Goal: Task Accomplishment & Management: Manage account settings

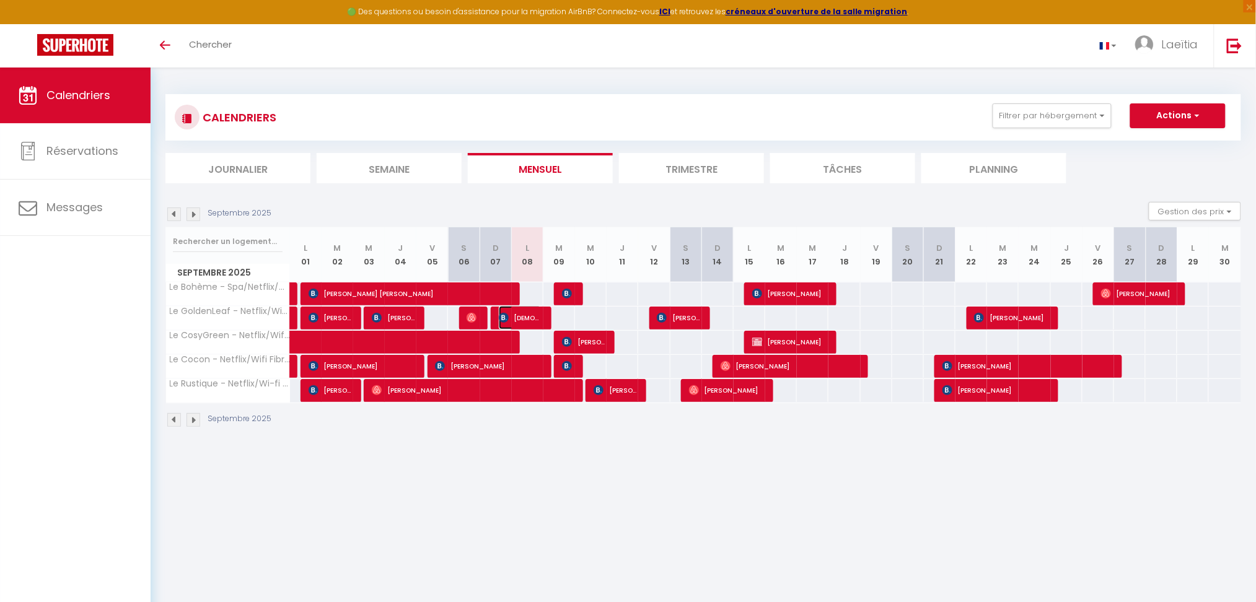
click at [539, 316] on span "[DEMOGRAPHIC_DATA][PERSON_NAME]" at bounding box center [520, 318] width 43 height 24
select select "OK"
select select "KO"
select select "0"
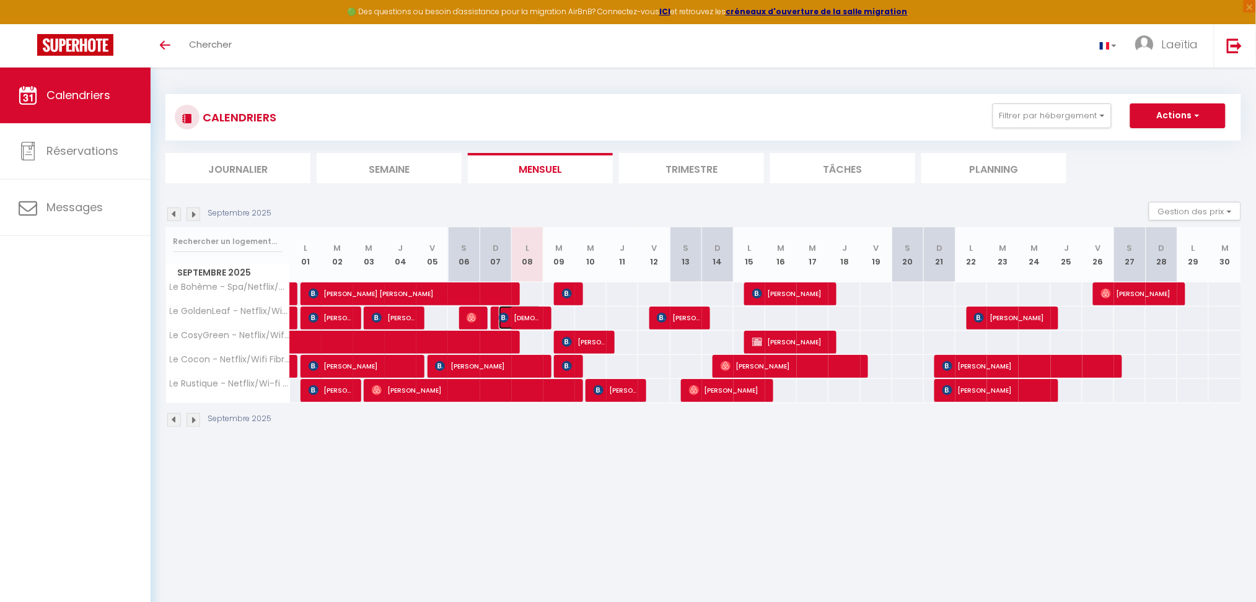
select select "1"
select select
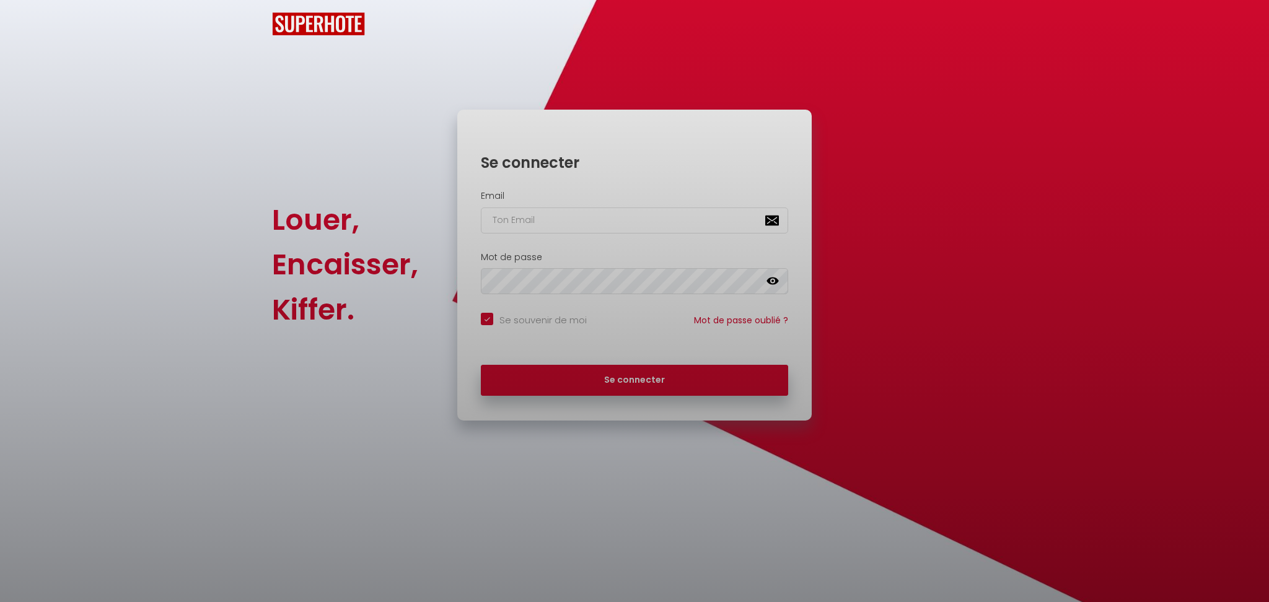
checkbox input "true"
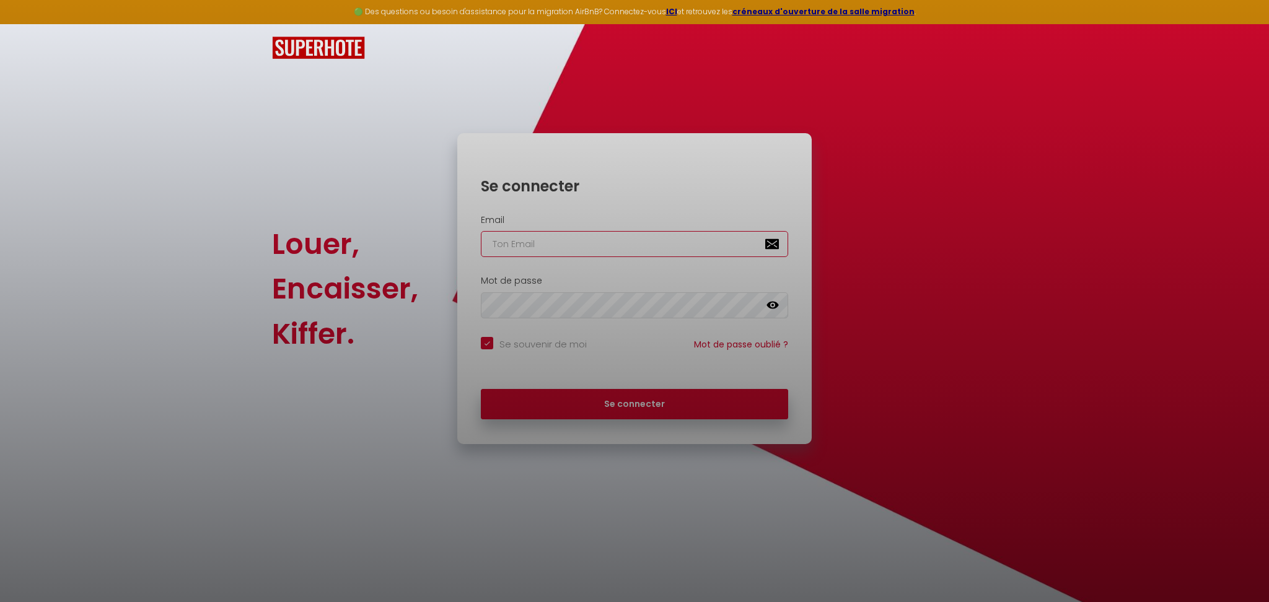
type input "[EMAIL_ADDRESS][DOMAIN_NAME]"
checkbox input "true"
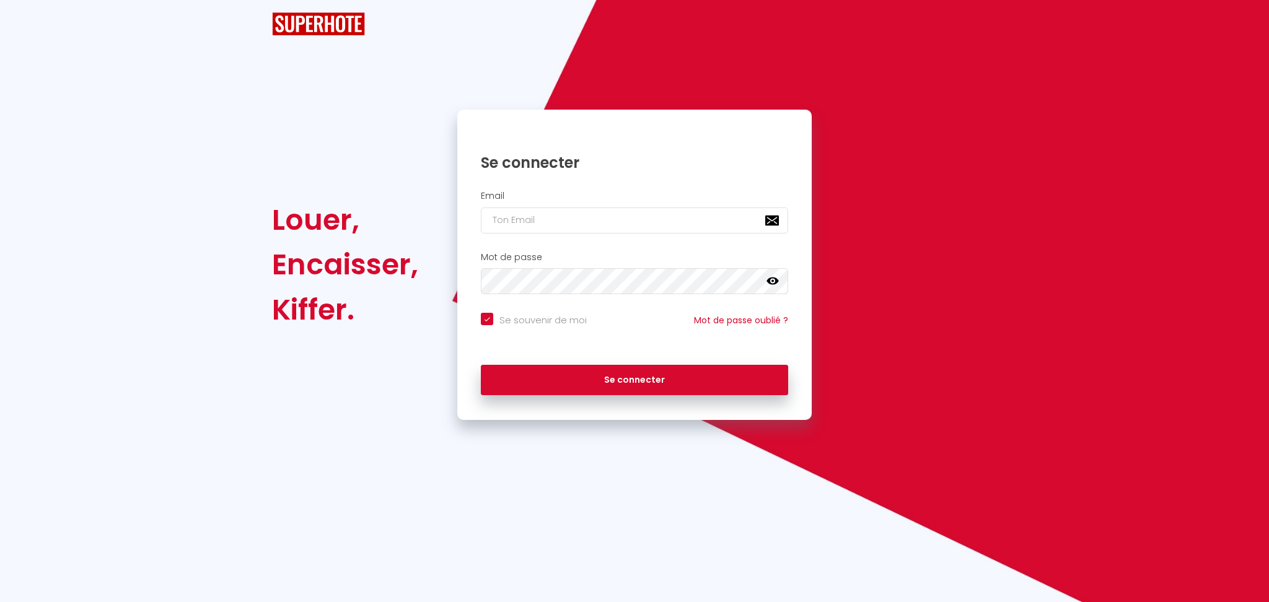
checkbox input "true"
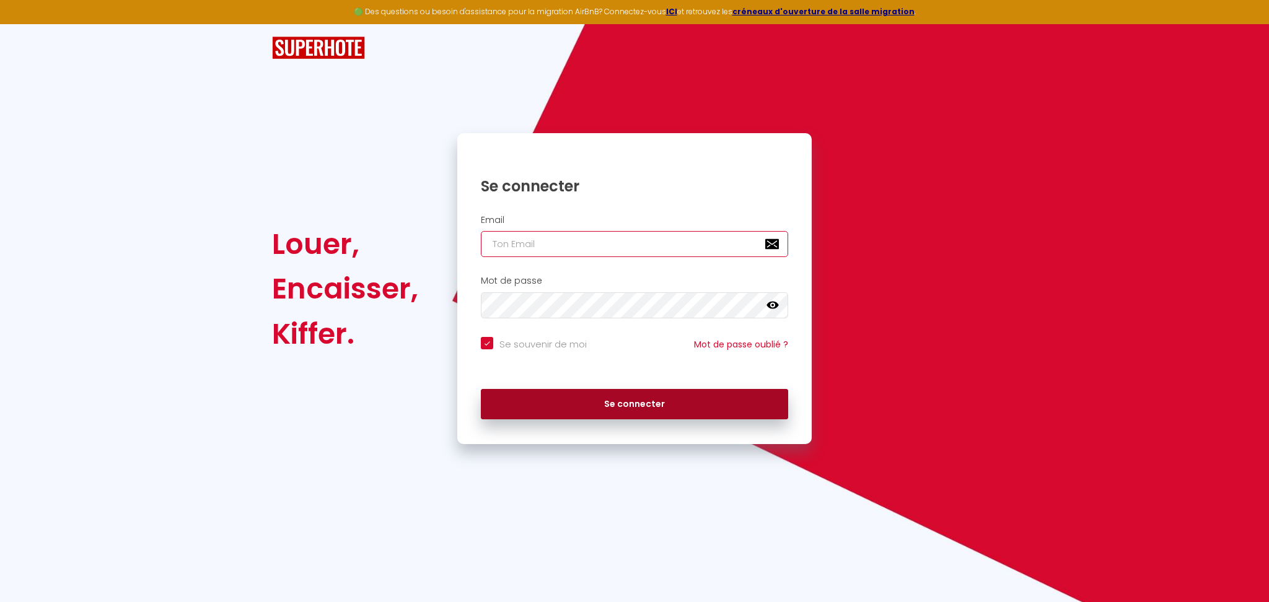
type input "[EMAIL_ADDRESS][DOMAIN_NAME]"
click at [638, 395] on button "Se connecter" at bounding box center [634, 404] width 307 height 31
checkbox input "true"
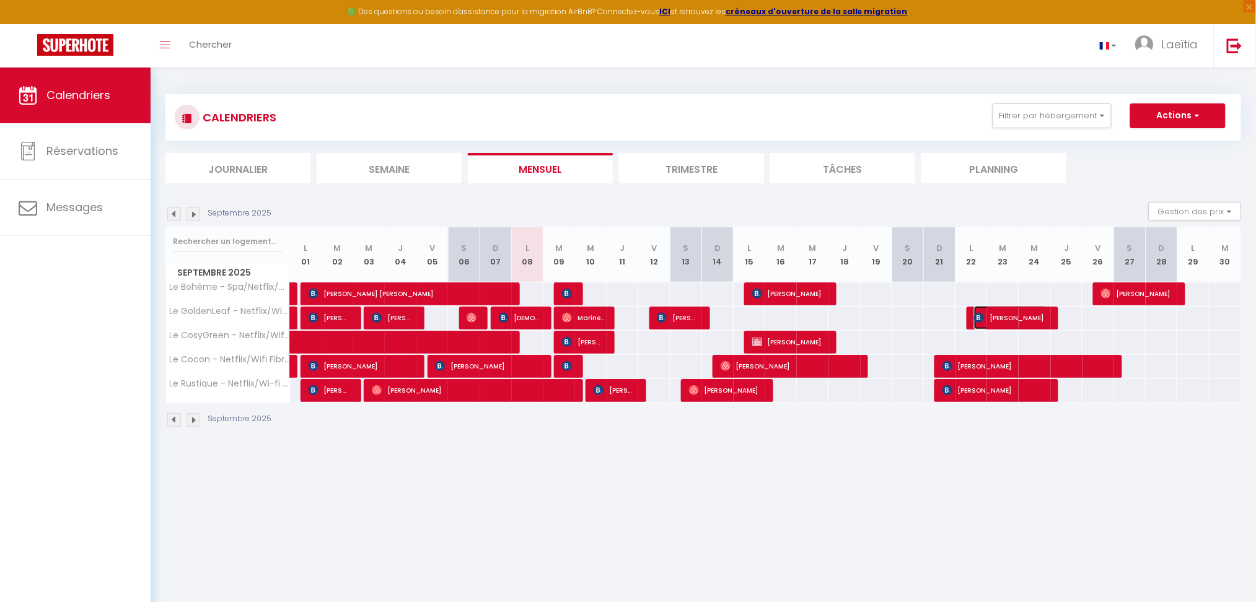
click at [1017, 317] on span "[PERSON_NAME]" at bounding box center [1011, 318] width 74 height 24
select select "OK"
select select "KO"
select select "0"
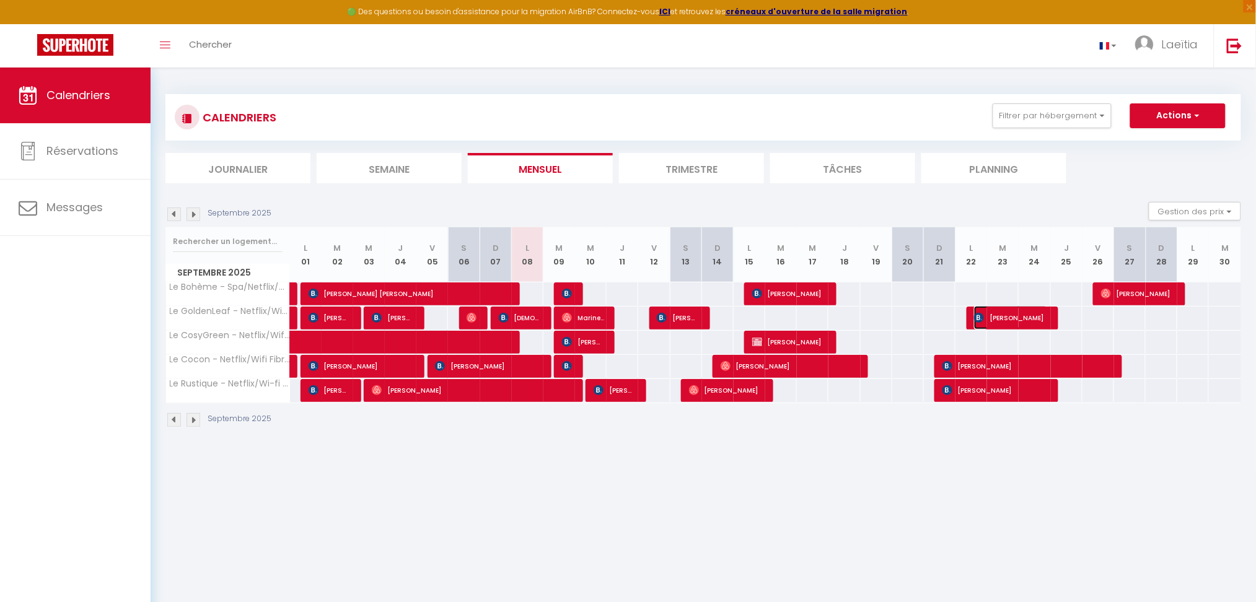
select select "1"
select select
select select "38031"
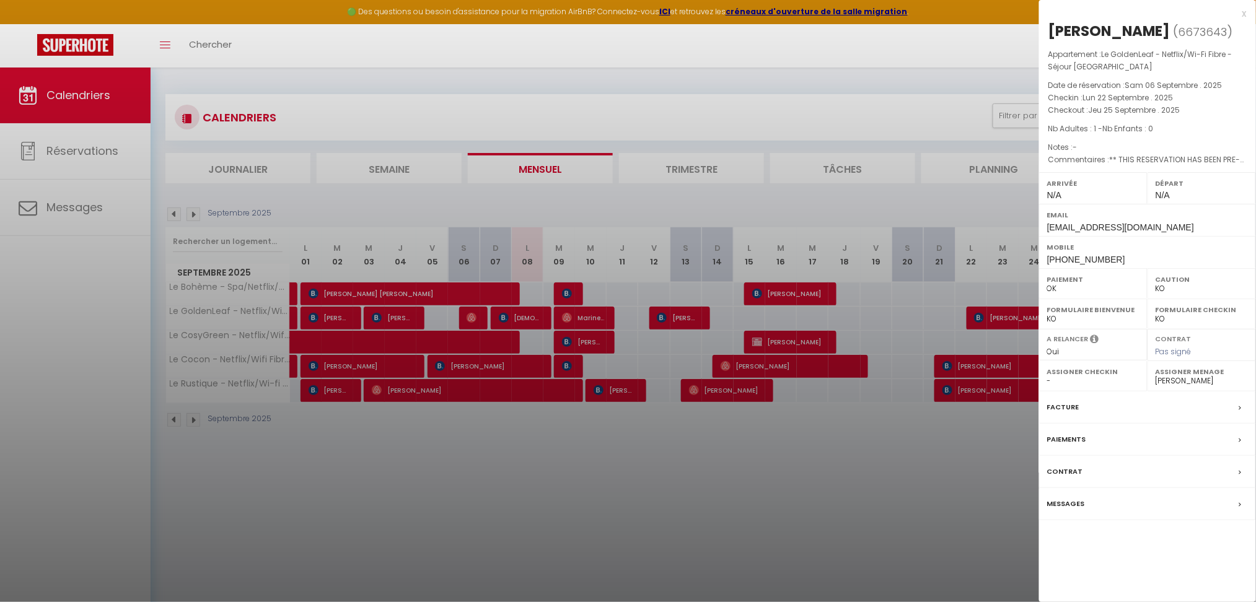
click at [1244, 16] on div "x" at bounding box center [1143, 13] width 208 height 15
